Goal: Task Accomplishment & Management: Use online tool/utility

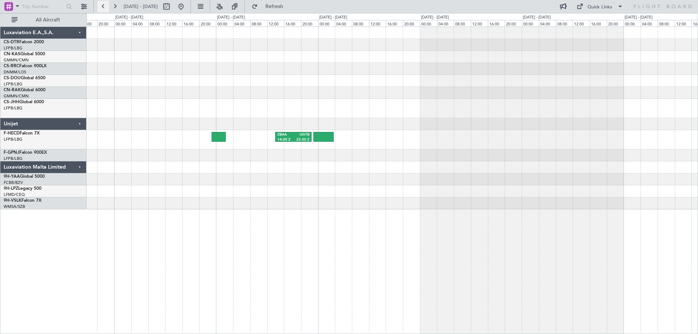
click at [100, 7] on button at bounding box center [103, 7] width 12 height 12
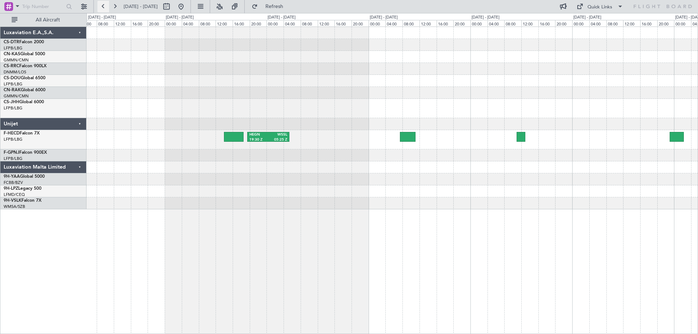
click at [102, 7] on button at bounding box center [103, 7] width 12 height 12
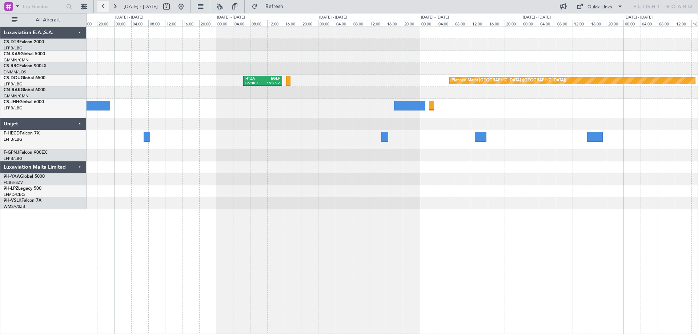
click at [102, 7] on button at bounding box center [103, 7] width 12 height 12
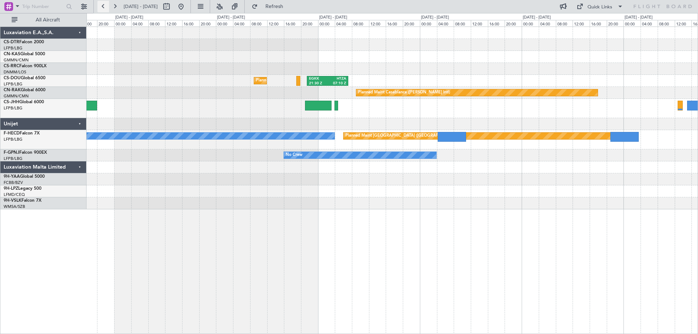
click at [102, 7] on button at bounding box center [103, 7] width 12 height 12
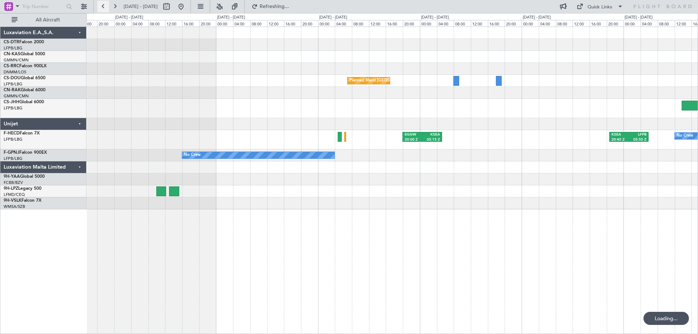
click at [102, 7] on button at bounding box center [103, 7] width 12 height 12
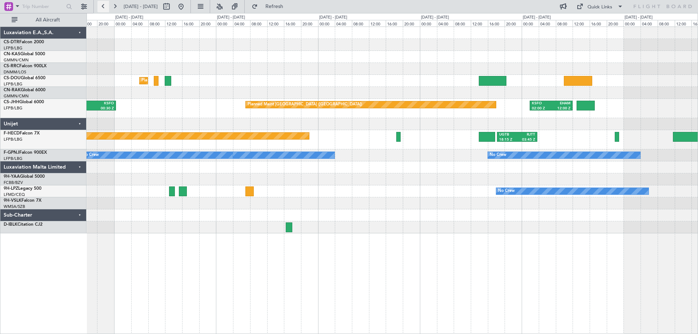
click at [102, 7] on button at bounding box center [103, 7] width 12 height 12
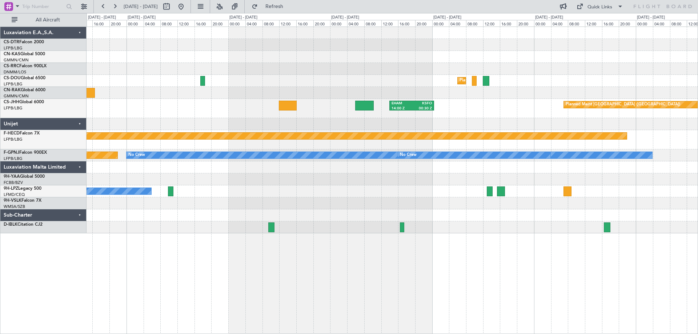
click at [272, 89] on div "Planned Maint [GEOGRAPHIC_DATA] ([GEOGRAPHIC_DATA]) Planned Maint [GEOGRAPHIC_D…" at bounding box center [391, 130] width 611 height 206
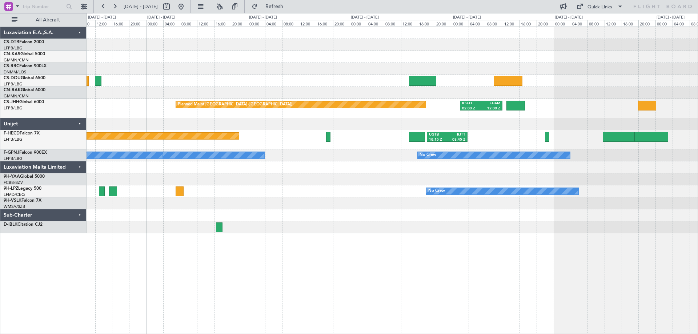
click at [247, 71] on div "Planned Maint [GEOGRAPHIC_DATA] ([GEOGRAPHIC_DATA]) Planned Maint [GEOGRAPHIC_D…" at bounding box center [391, 130] width 611 height 206
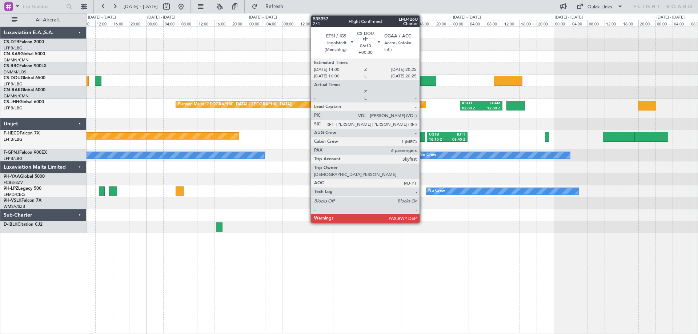
click at [423, 80] on div at bounding box center [422, 81] width 27 height 10
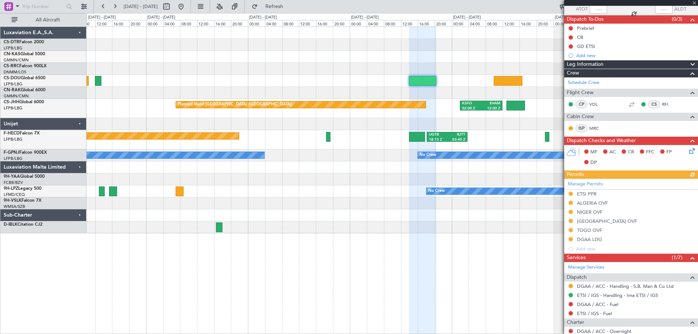
scroll to position [114, 0]
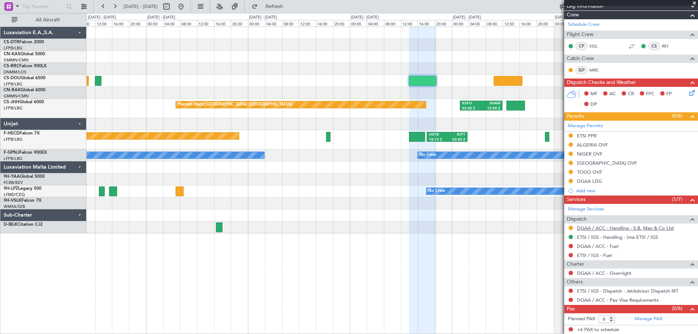
click at [617, 227] on link "DGAA / ACC - Handling - S.B. Man & Co Ltd" at bounding box center [625, 228] width 97 height 6
drag, startPoint x: 694, startPoint y: 3, endPoint x: 691, endPoint y: 13, distance: 10.8
click at [694, 3] on span at bounding box center [693, 3] width 7 height 7
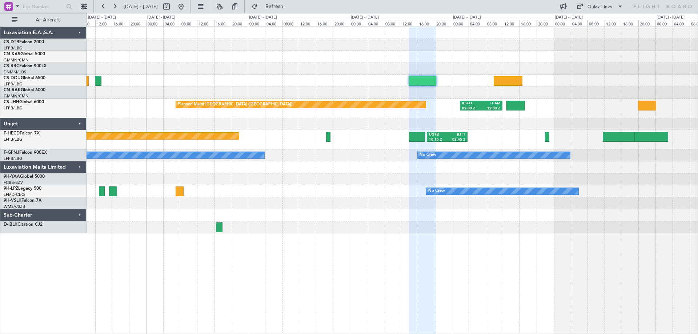
type input "0"
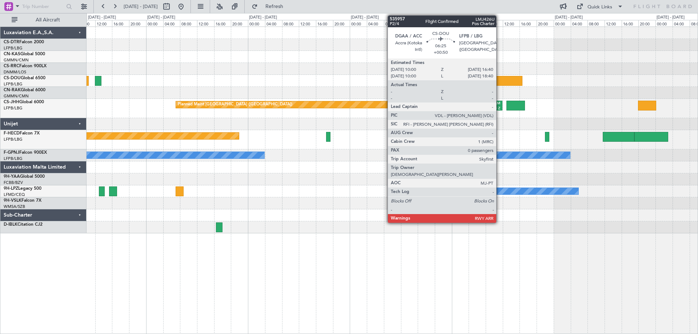
click at [499, 82] on div at bounding box center [507, 81] width 28 height 10
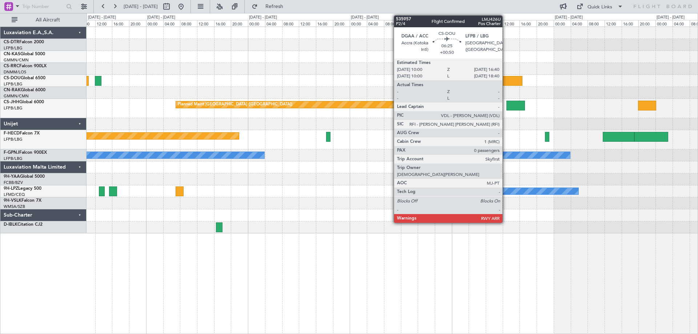
click at [505, 82] on div at bounding box center [507, 81] width 28 height 10
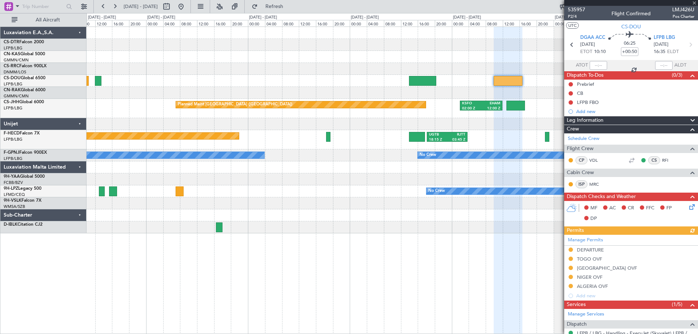
scroll to position [78, 0]
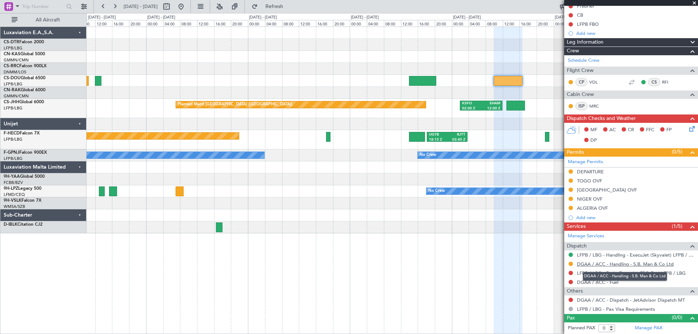
click at [625, 263] on link "DGAA / ACC - Handling - S.B. Man & Co Ltd" at bounding box center [625, 264] width 97 height 6
click at [696, 4] on span at bounding box center [693, 3] width 7 height 7
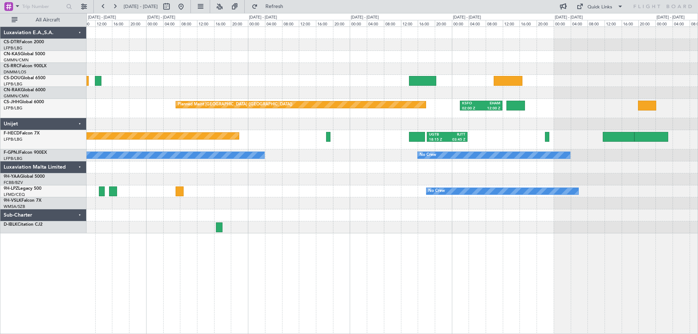
scroll to position [0, 0]
